Goal: Download file/media

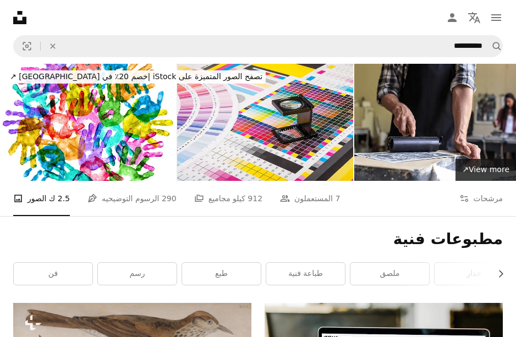
scroll to position [21254, 0]
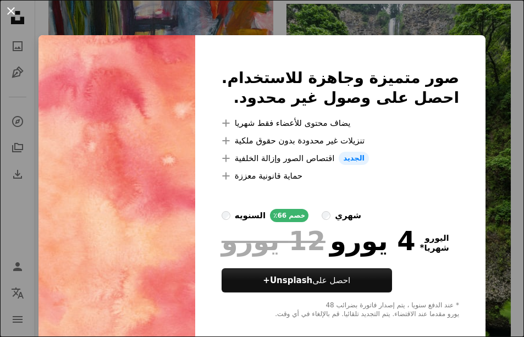
click at [9, 10] on button "An X shape" at bounding box center [10, 10] width 13 height 13
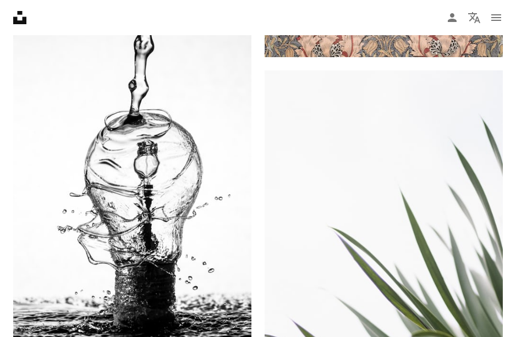
scroll to position [21525, 0]
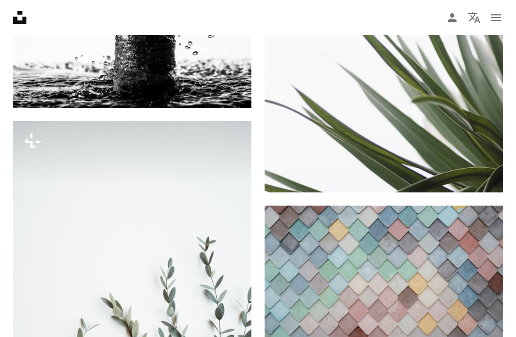
scroll to position [21760, 0]
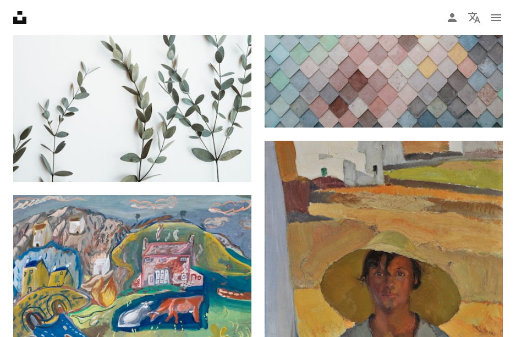
scroll to position [22032, 0]
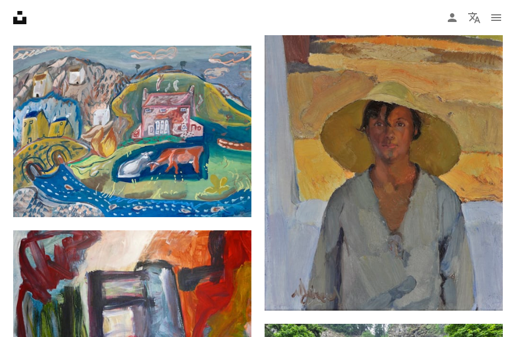
scroll to position [22164, 0]
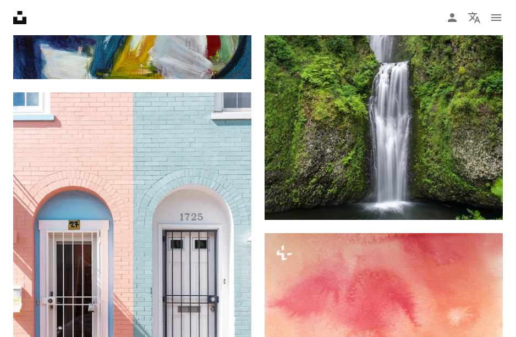
scroll to position [22909, 0]
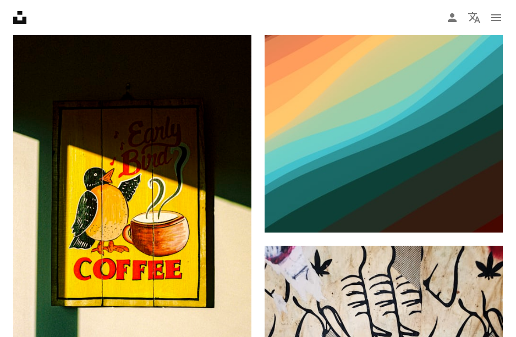
scroll to position [24208, 0]
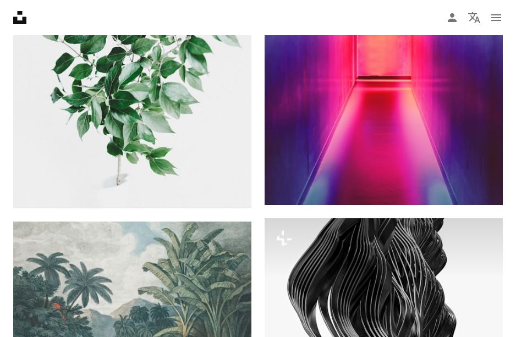
scroll to position [24797, 0]
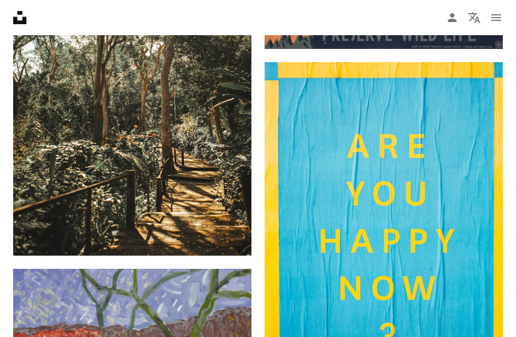
scroll to position [26174, 0]
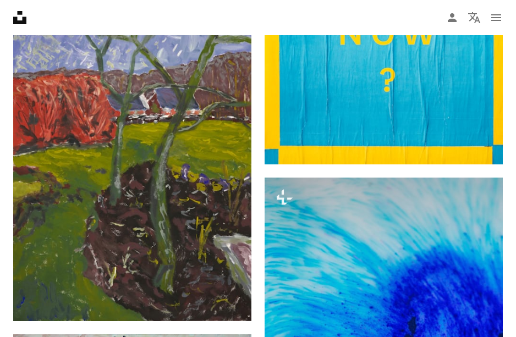
scroll to position [26599, 0]
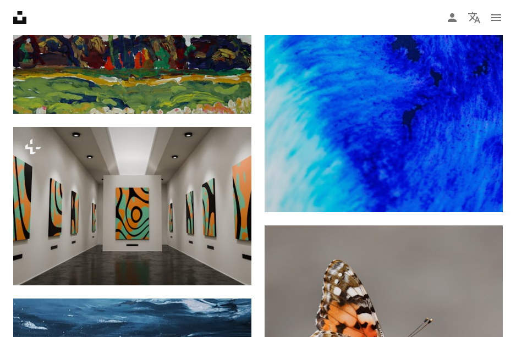
scroll to position [26775, 0]
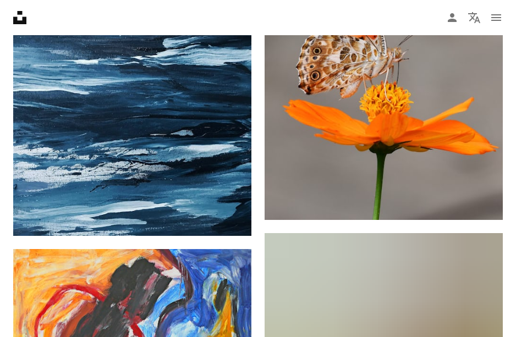
scroll to position [27061, 0]
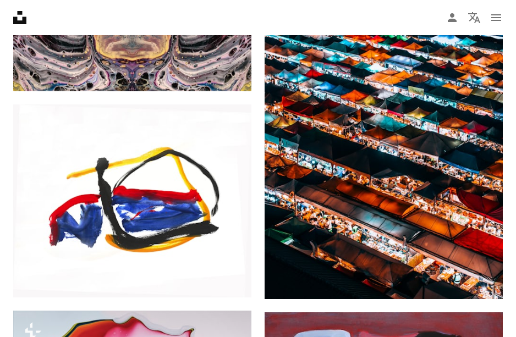
scroll to position [28234, 0]
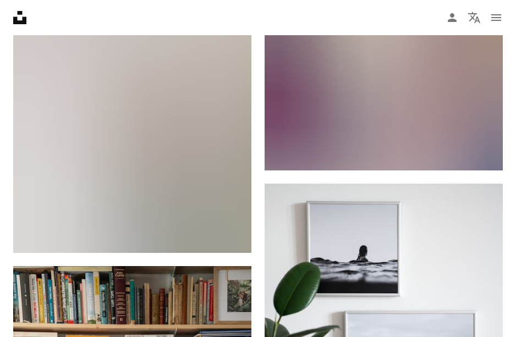
scroll to position [28945, 0]
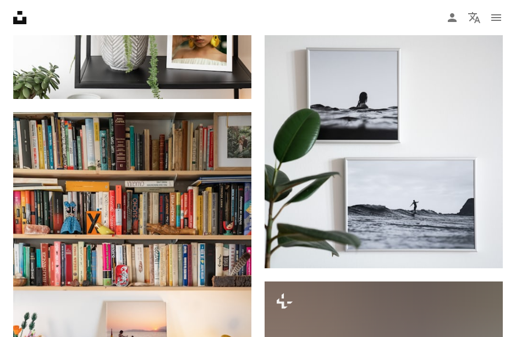
scroll to position [29231, 0]
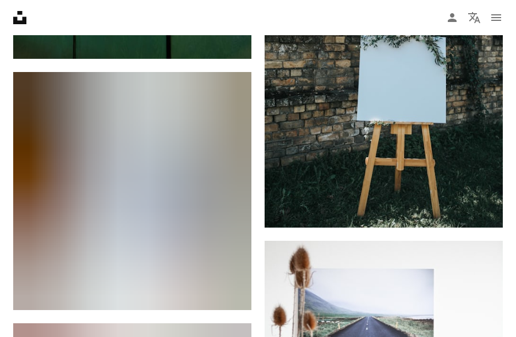
scroll to position [29524, 0]
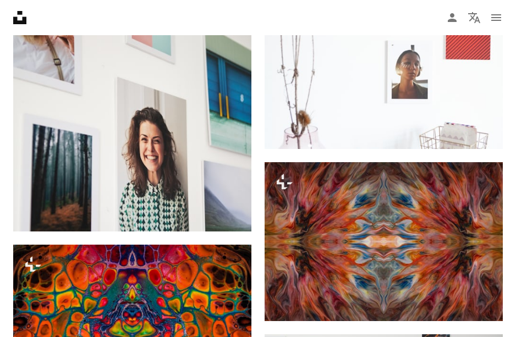
scroll to position [29854, 0]
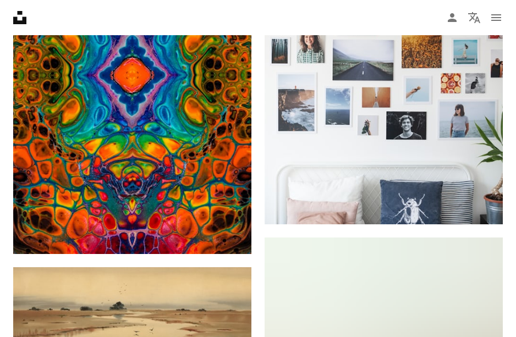
scroll to position [30191, 0]
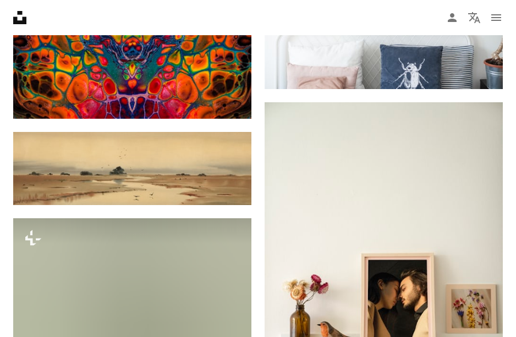
scroll to position [30345, 0]
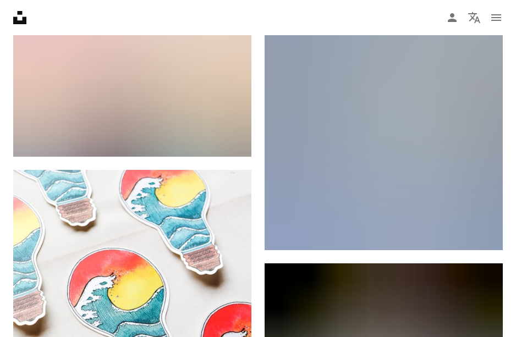
scroll to position [31034, 0]
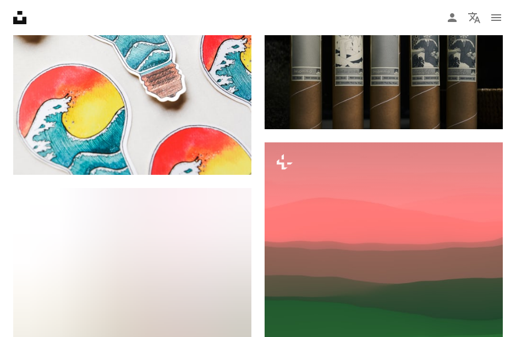
scroll to position [31371, 0]
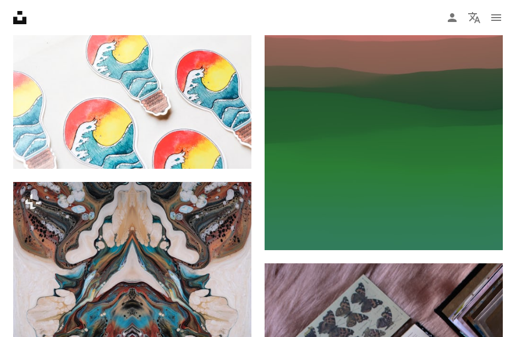
scroll to position [31503, 0]
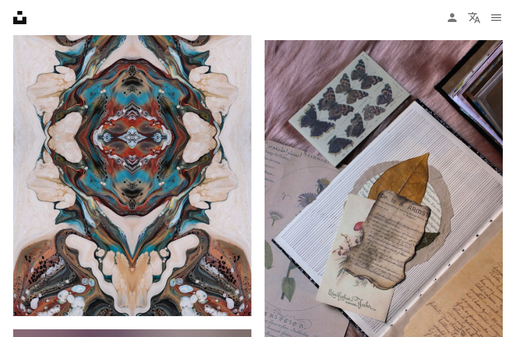
scroll to position [31825, 0]
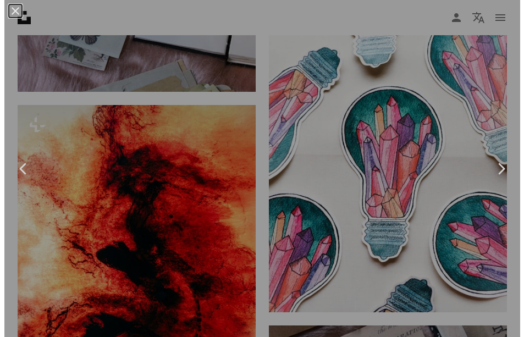
scroll to position [32170, 0]
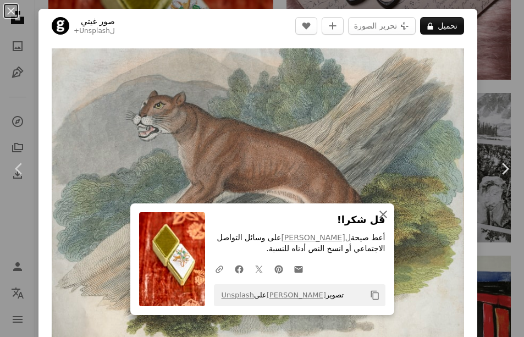
click at [382, 212] on icon "button" at bounding box center [383, 215] width 8 height 8
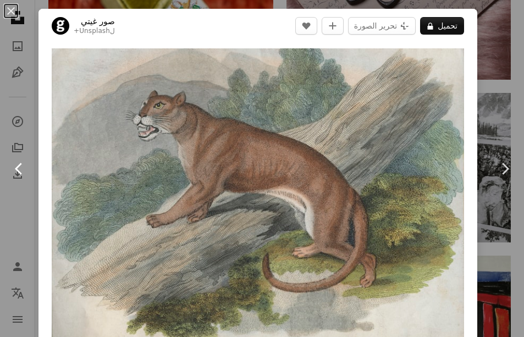
click at [22, 166] on icon "Chevron left" at bounding box center [19, 169] width 18 height 18
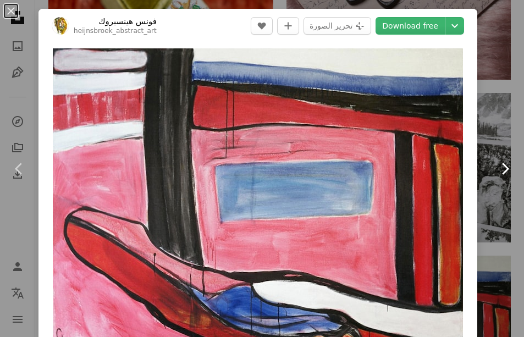
click at [491, 150] on link "Chevron right" at bounding box center [505, 169] width 38 height 106
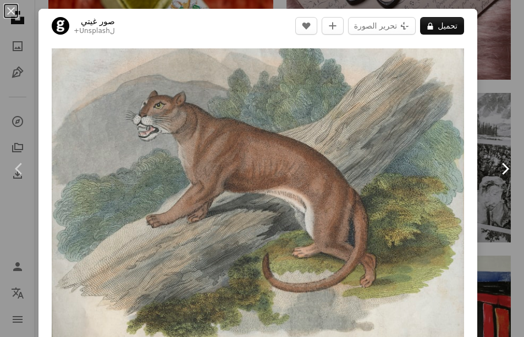
click at [496, 168] on icon "Chevron right" at bounding box center [505, 169] width 18 height 18
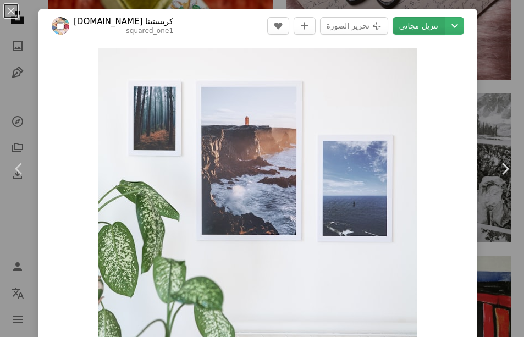
click at [409, 21] on link "تنزيل مجاني" at bounding box center [419, 26] width 52 height 18
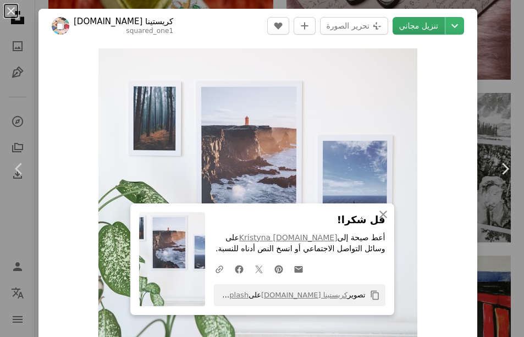
scroll to position [30, 0]
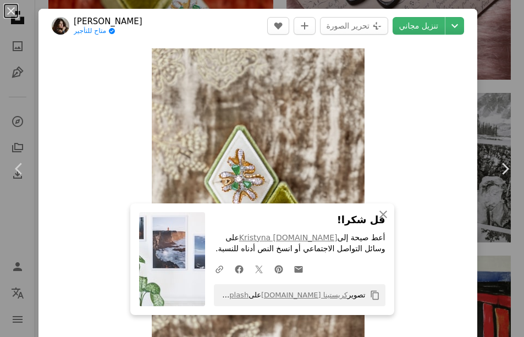
click at [409, 21] on link "تنزيل مجاني" at bounding box center [419, 26] width 52 height 18
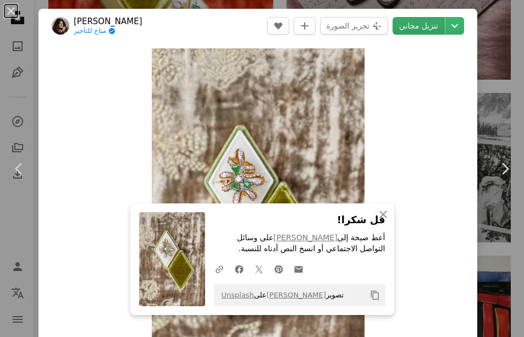
click at [409, 23] on link "تنزيل مجاني" at bounding box center [419, 26] width 52 height 18
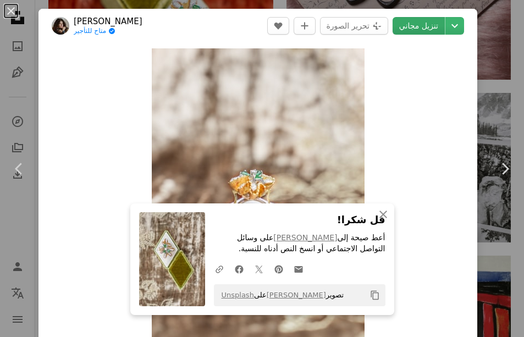
click at [414, 23] on link "تنزيل مجاني" at bounding box center [419, 26] width 52 height 18
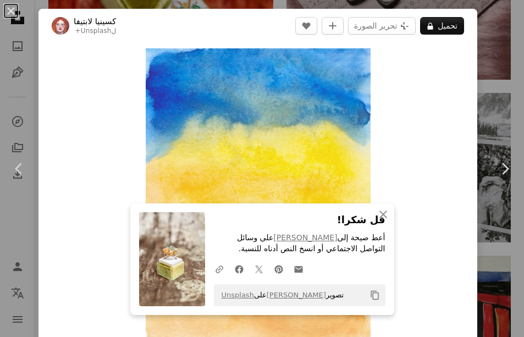
click at [420, 23] on button "A lock تحميل" at bounding box center [442, 26] width 44 height 18
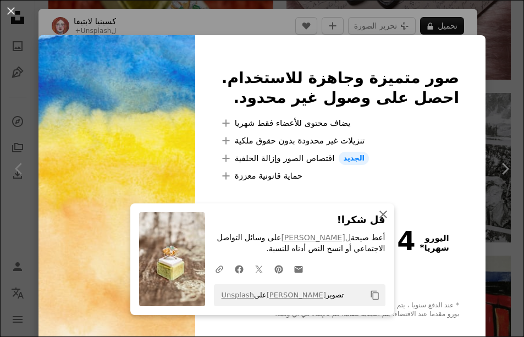
click at [379, 212] on icon "button" at bounding box center [383, 215] width 8 height 8
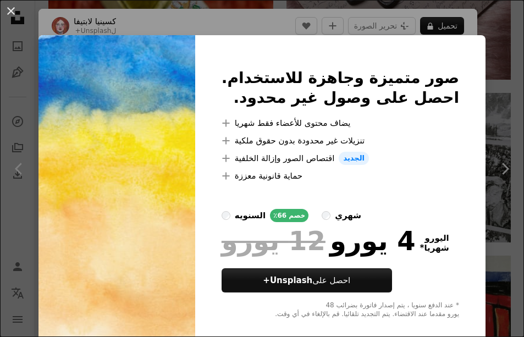
click at [480, 119] on div "An X shape صور متميزة وجاهزة للاستخدام. احصل على وصول غير محدود. A plus sign يض…" at bounding box center [262, 168] width 524 height 337
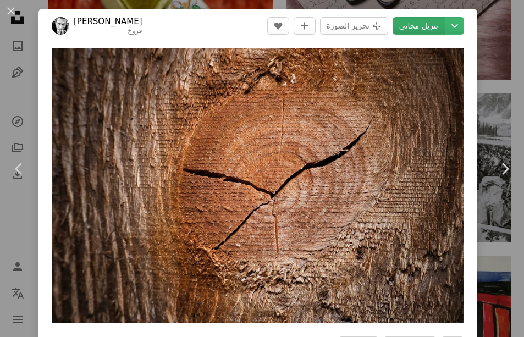
click at [421, 28] on link "تنزيل مجاني" at bounding box center [419, 26] width 52 height 18
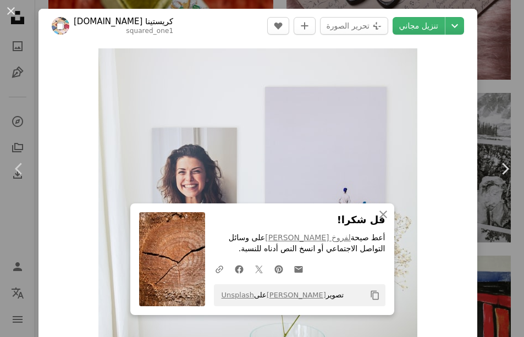
click at [421, 29] on link "تنزيل مجاني" at bounding box center [419, 26] width 52 height 18
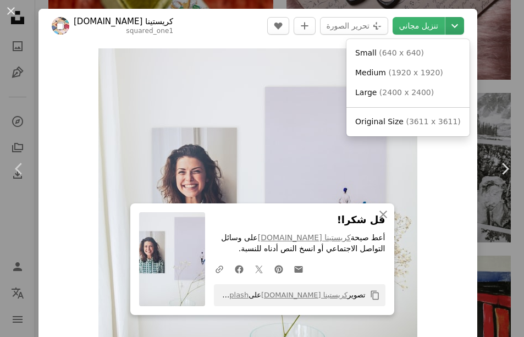
click at [451, 26] on icon "اختر حجم التنزيل" at bounding box center [454, 26] width 7 height 4
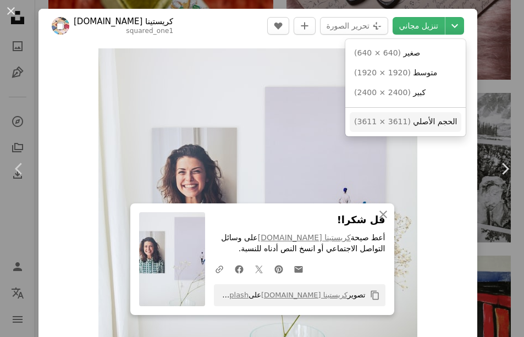
click at [413, 121] on span "الحجم الأصلي" at bounding box center [435, 121] width 44 height 9
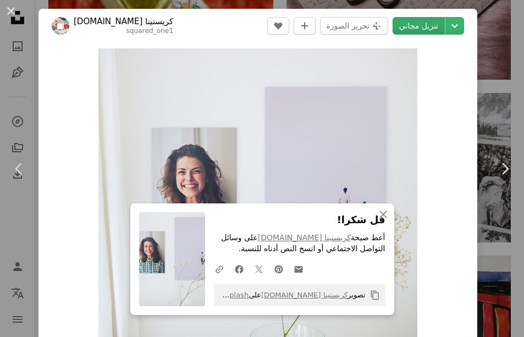
click at [419, 28] on link "تنزيل مجاني" at bounding box center [419, 26] width 52 height 18
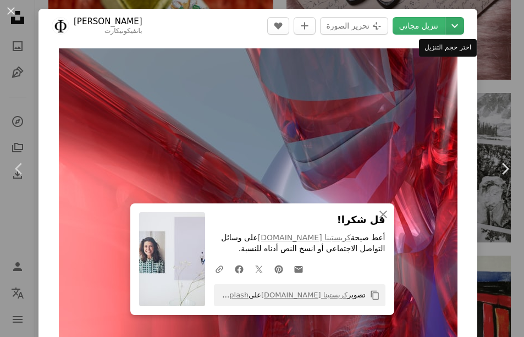
click at [446, 24] on icon "شيفرون أسفل" at bounding box center [455, 25] width 18 height 13
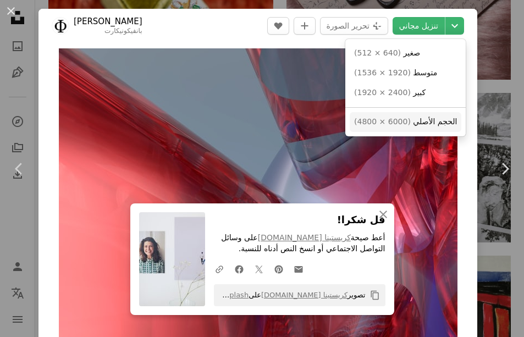
click at [413, 120] on span "الحجم الأصلي" at bounding box center [435, 121] width 44 height 9
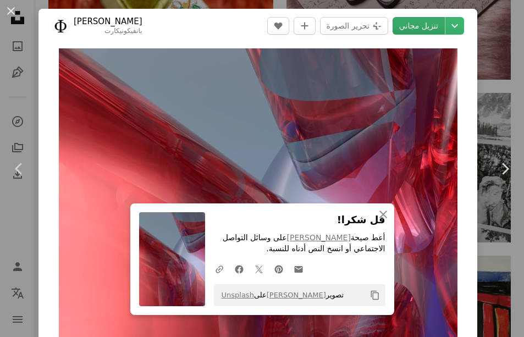
click at [411, 27] on link "تنزيل مجاني" at bounding box center [419, 26] width 52 height 18
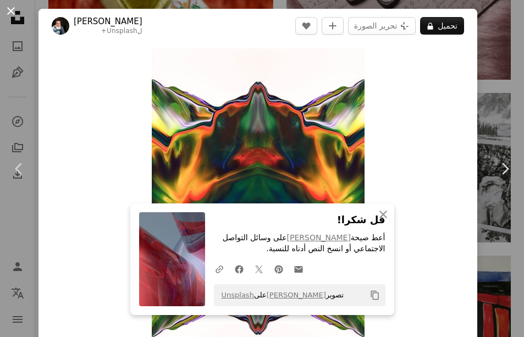
click at [8, 12] on button "An X shape" at bounding box center [10, 10] width 13 height 13
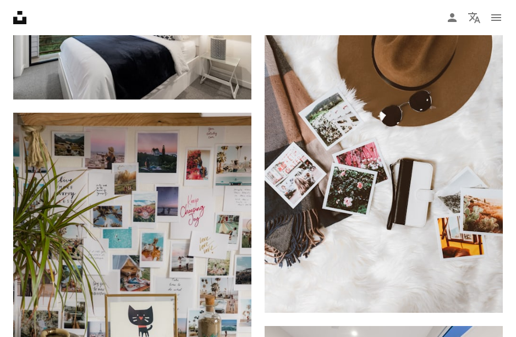
scroll to position [41139, 0]
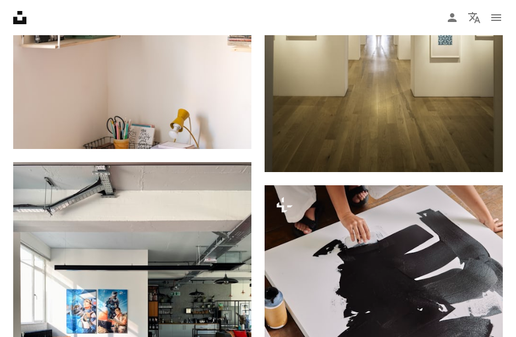
scroll to position [39665, 0]
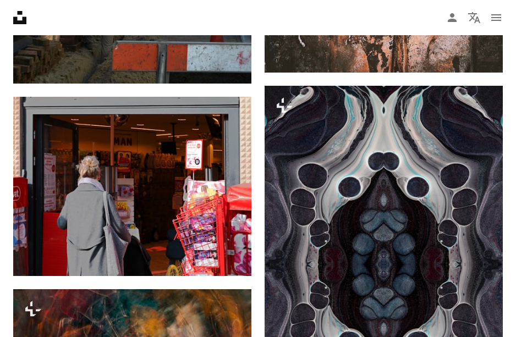
scroll to position [40255, 0]
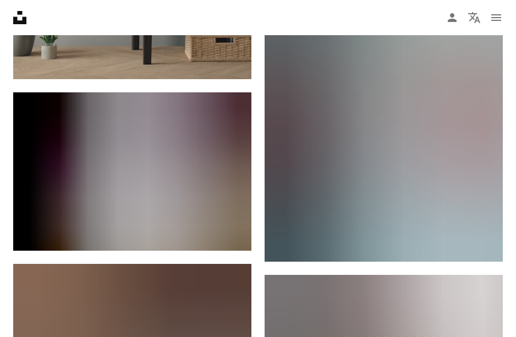
scroll to position [42023, 0]
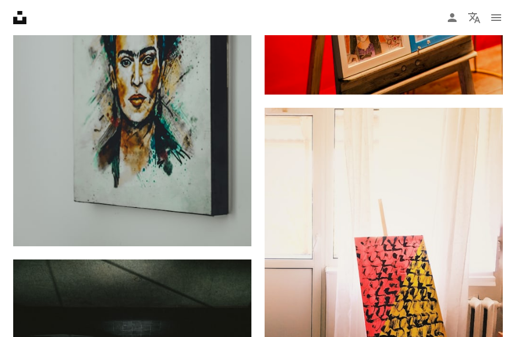
scroll to position [47194, 0]
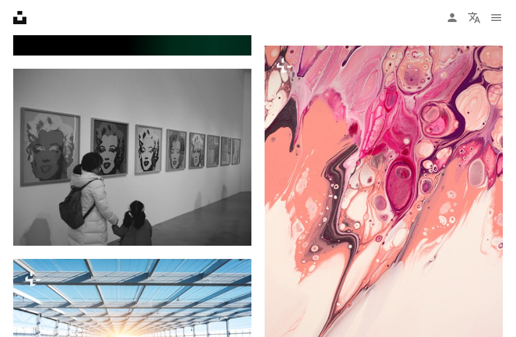
scroll to position [48963, 0]
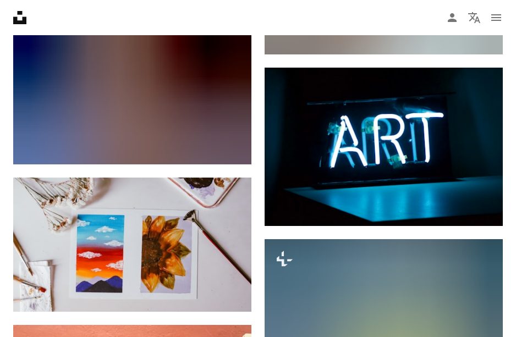
scroll to position [49247, 0]
